Goal: Find specific page/section: Find specific page/section

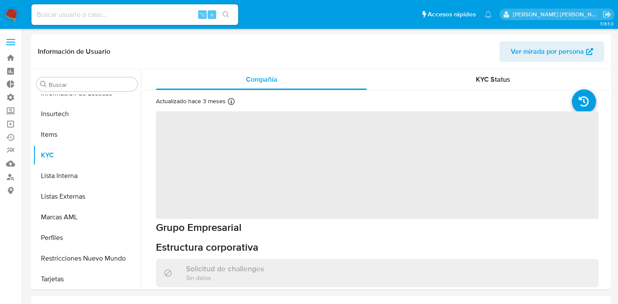
scroll to position [426, 0]
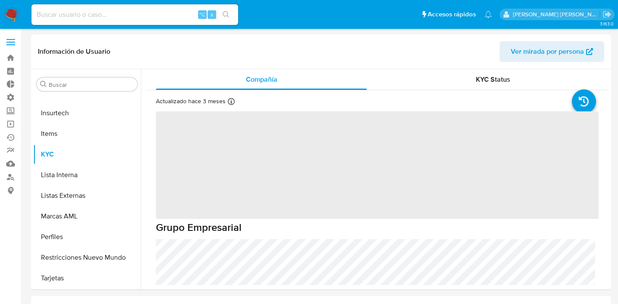
select select "10"
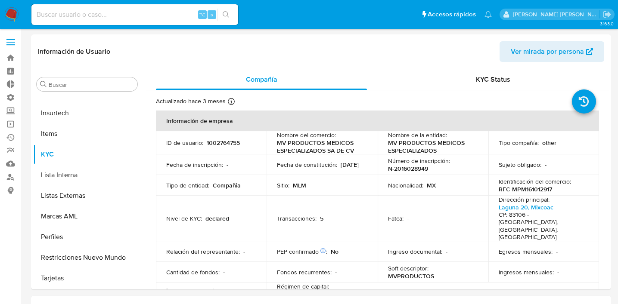
click at [13, 10] on img at bounding box center [11, 14] width 15 height 15
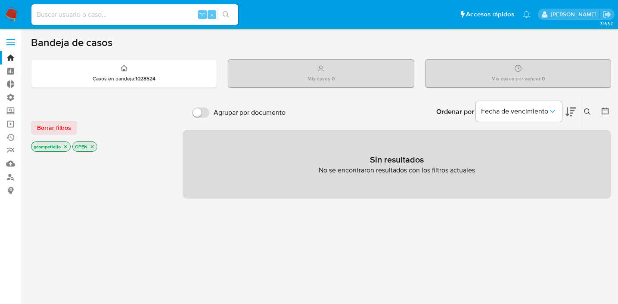
click at [66, 145] on icon "close-filter" at bounding box center [65, 146] width 5 height 5
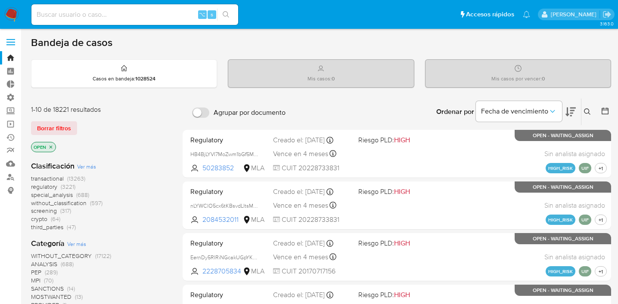
click at [602, 113] on icon at bounding box center [605, 111] width 9 height 9
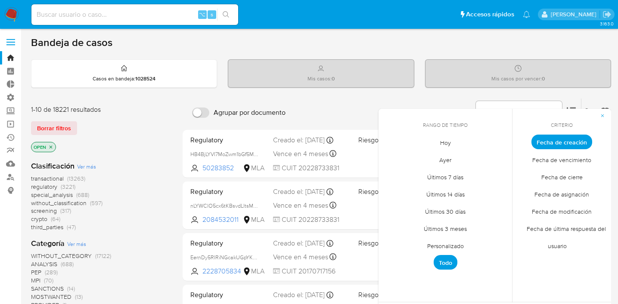
drag, startPoint x: 421, startPoint y: 24, endPoint x: 411, endPoint y: 37, distance: 16.0
click at [457, 24] on li "Accesos rápidos Presiona las siguientes teclas para acceder a algunas de las fu…" at bounding box center [486, 14] width 59 height 22
click at [140, 115] on div "1-10 de 18221 resultados Borrar filtros OPEN" at bounding box center [100, 129] width 138 height 49
click at [143, 115] on div "1-10 de 18221 resultados Borrar filtros OPEN" at bounding box center [100, 129] width 138 height 49
